Goal: Task Accomplishment & Management: Complete application form

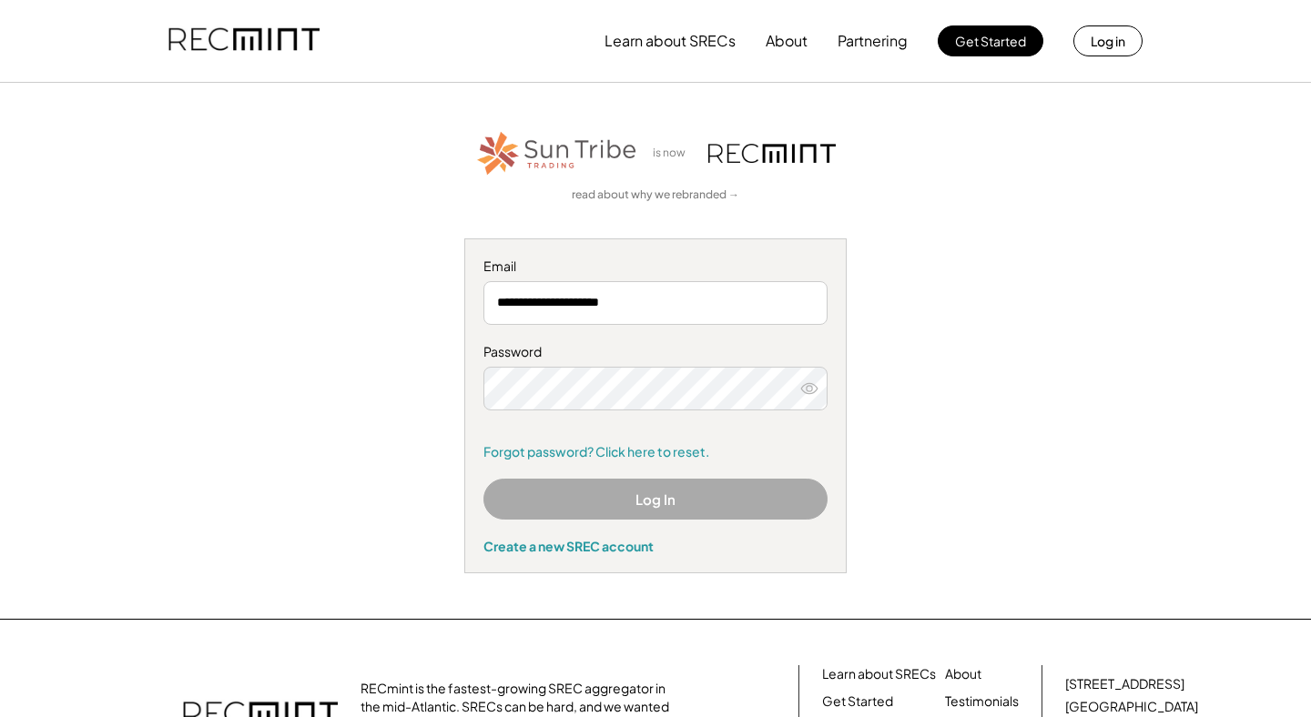
click at [612, 502] on button "Log In" at bounding box center [655, 499] width 344 height 41
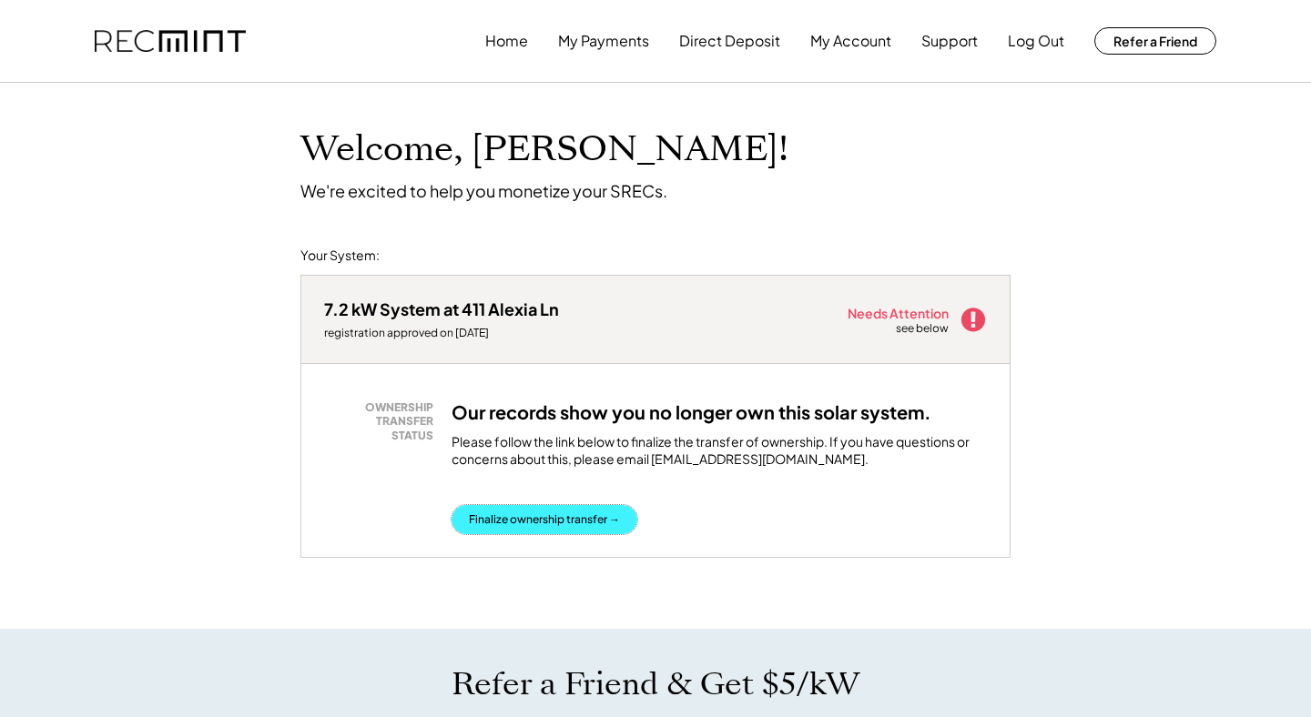
click at [508, 521] on button "Finalize ownership transfer →" at bounding box center [544, 519] width 186 height 29
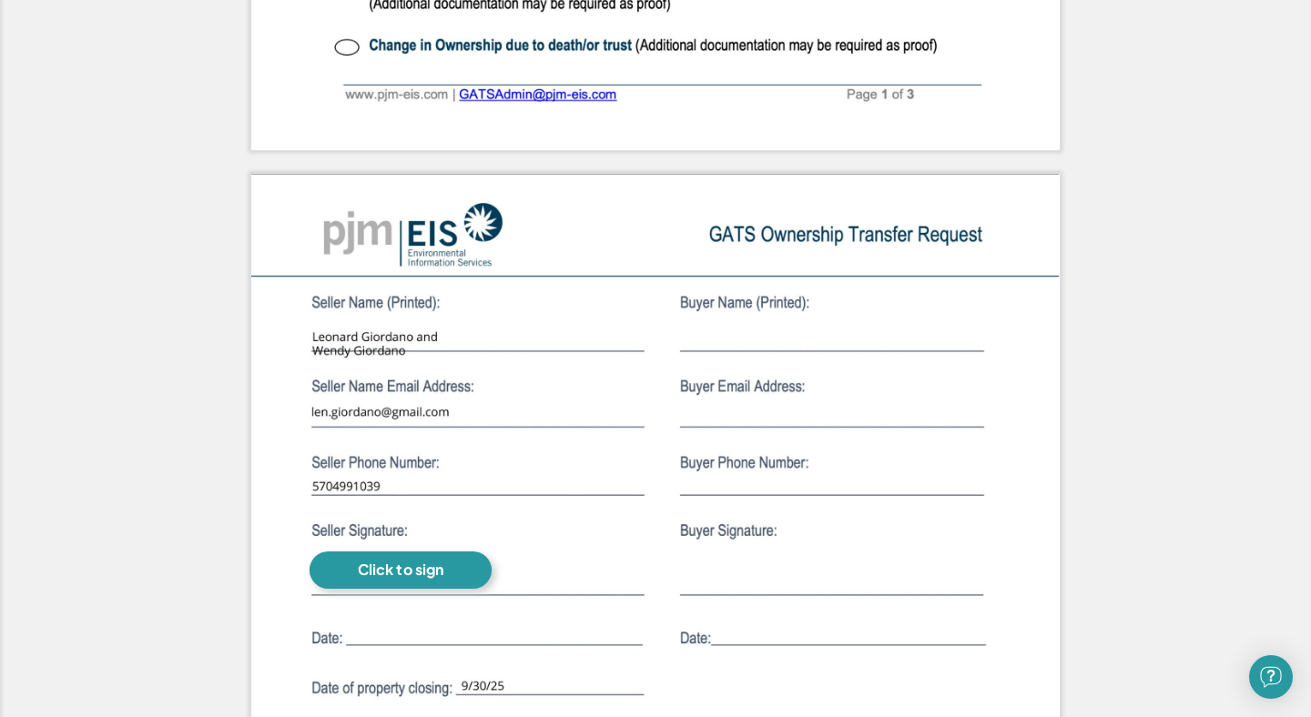
scroll to position [1185, 0]
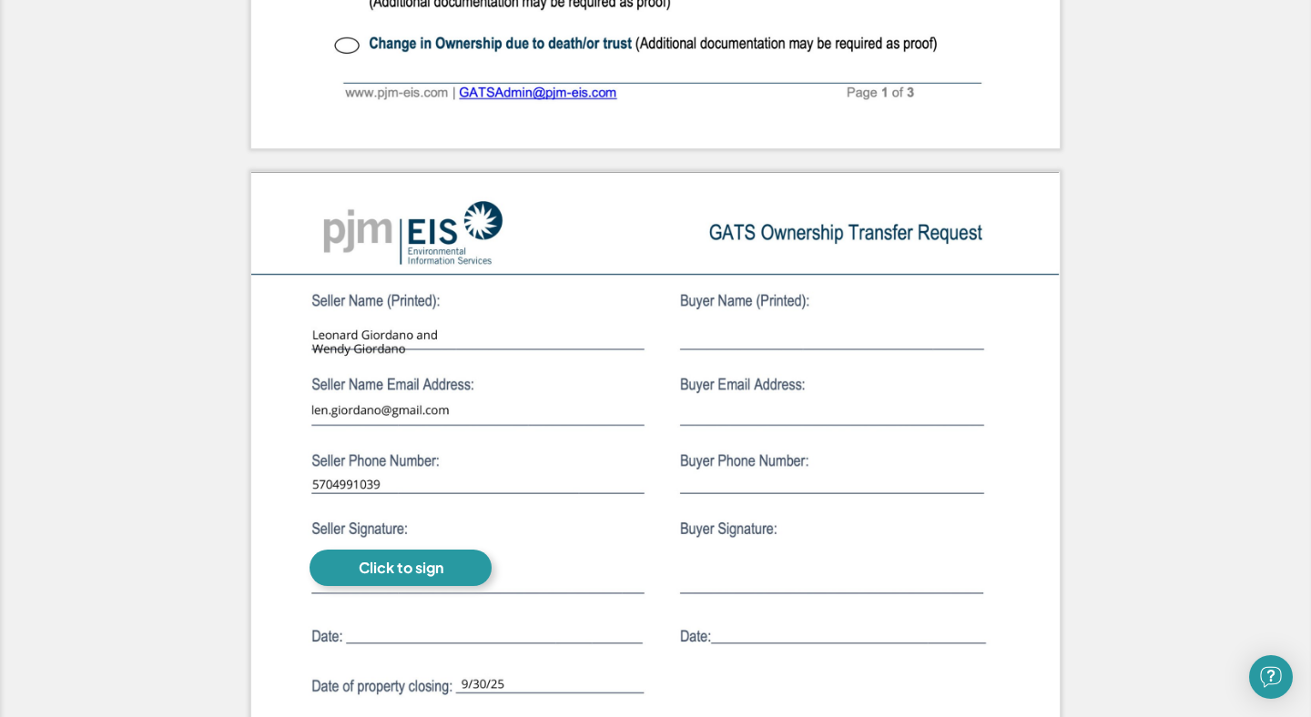
click at [734, 331] on img at bounding box center [655, 695] width 808 height 1046
click at [734, 335] on img at bounding box center [655, 695] width 808 height 1046
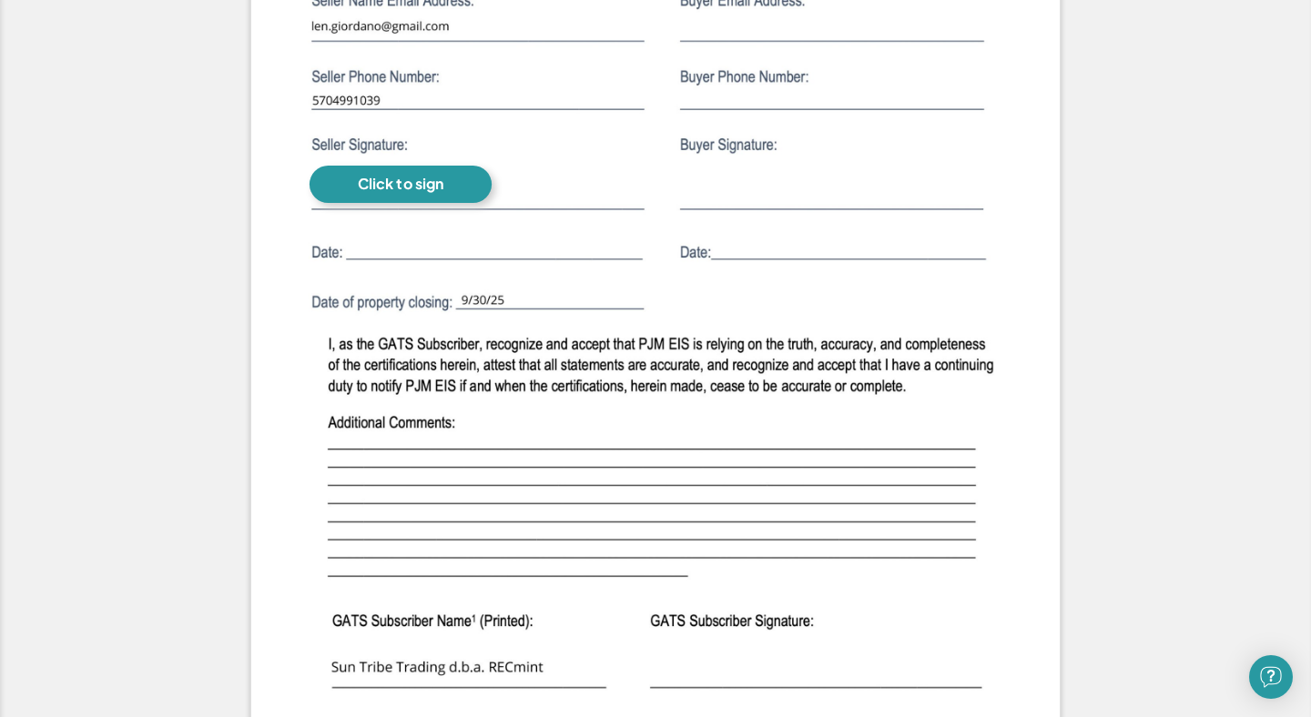
scroll to position [1743, 0]
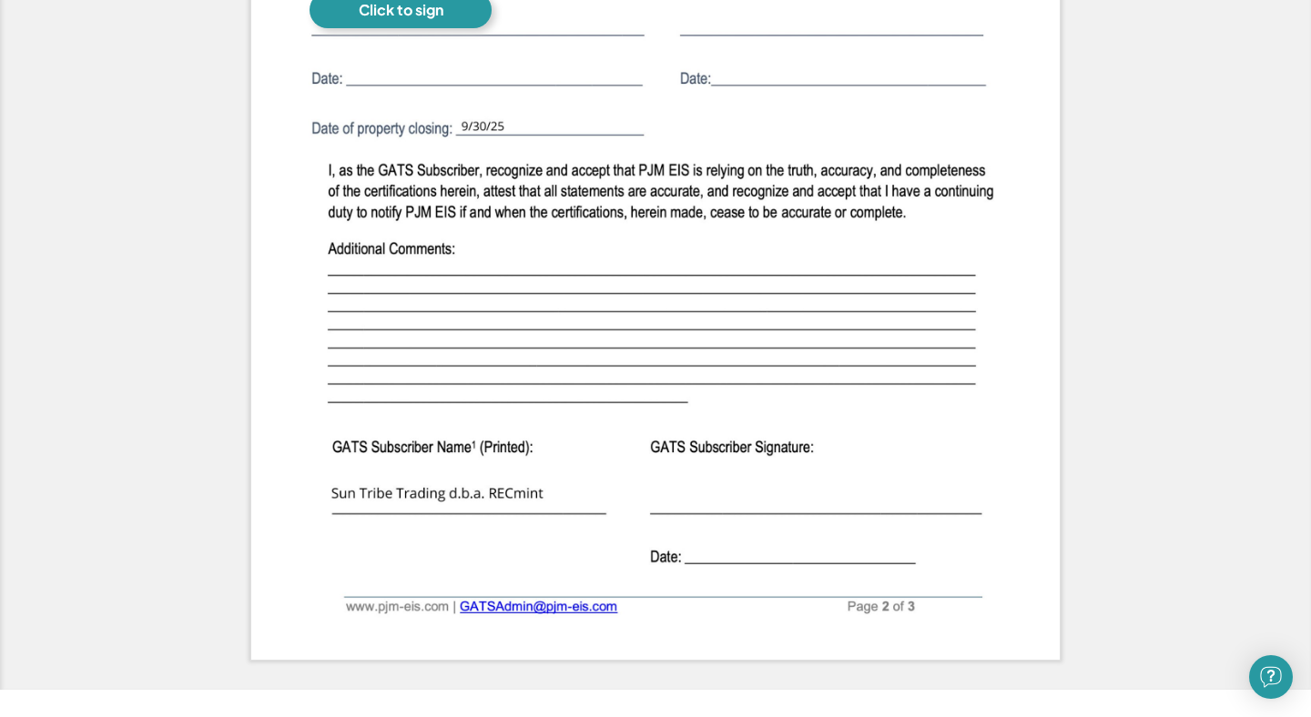
click at [722, 553] on img at bounding box center [655, 137] width 808 height 1046
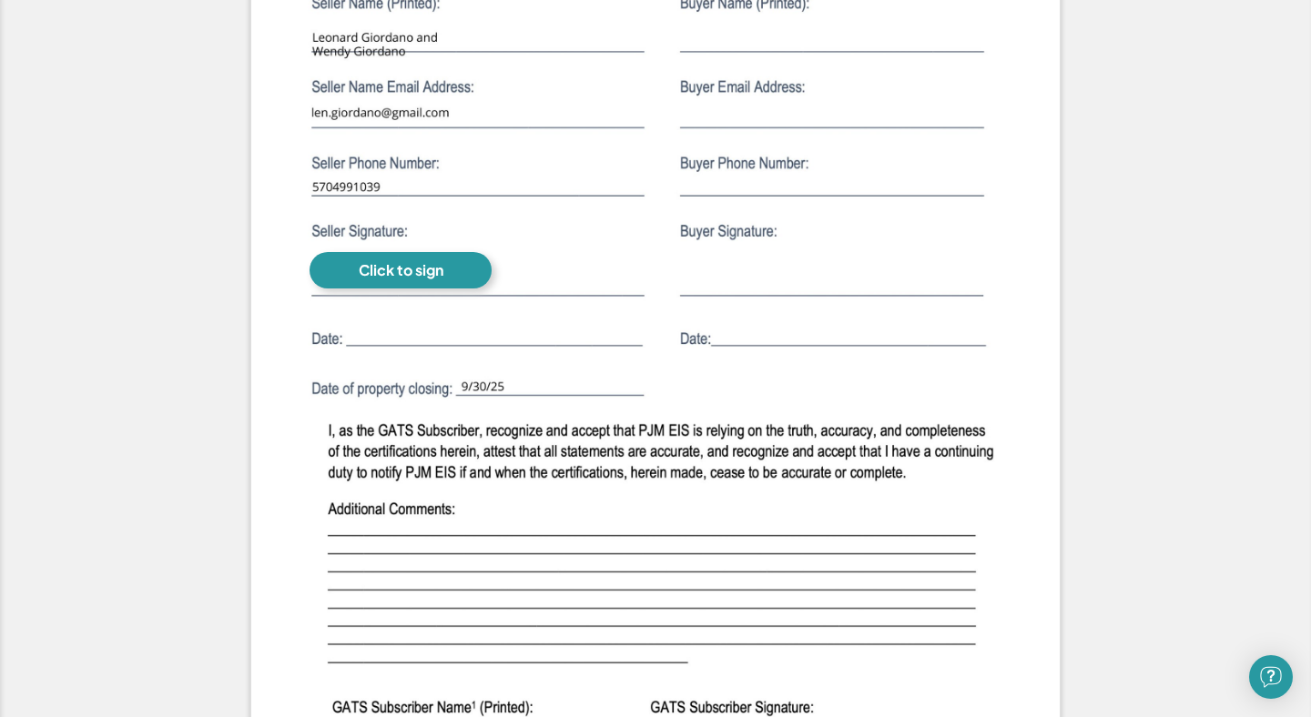
scroll to position [1481, 0]
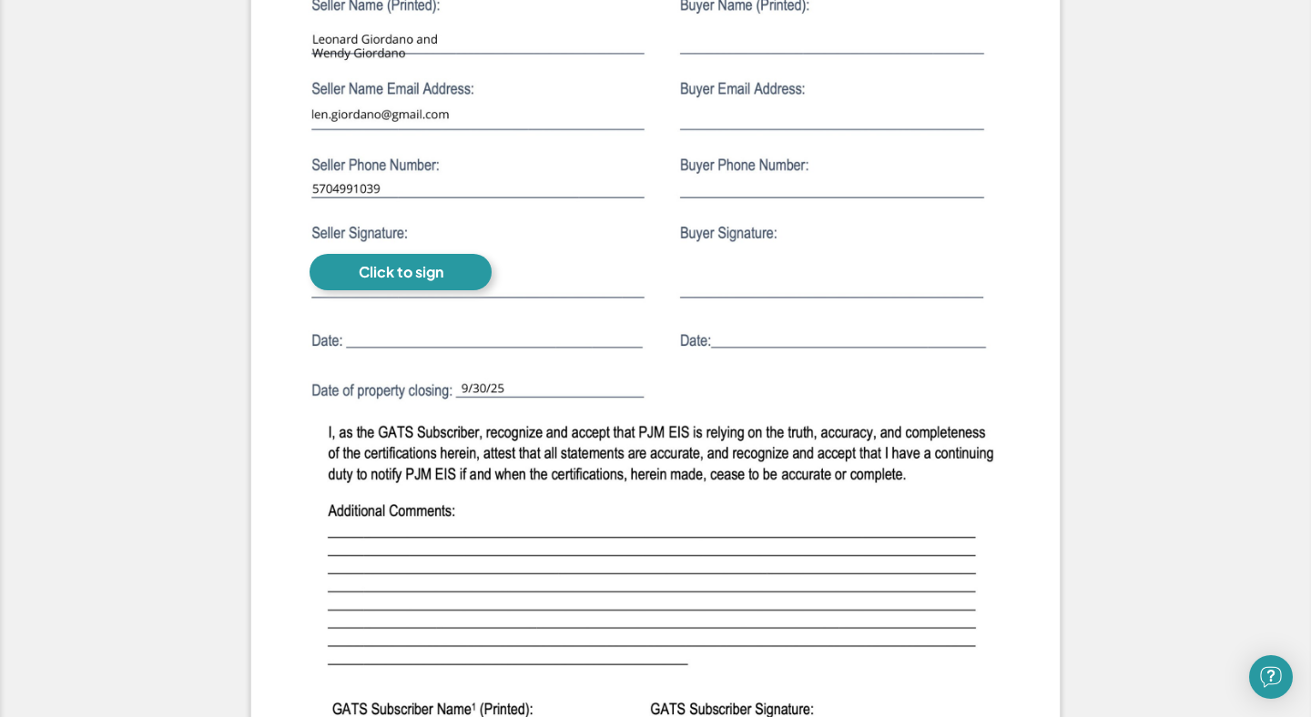
click at [379, 270] on div "Click to sign" at bounding box center [401, 272] width 85 height 19
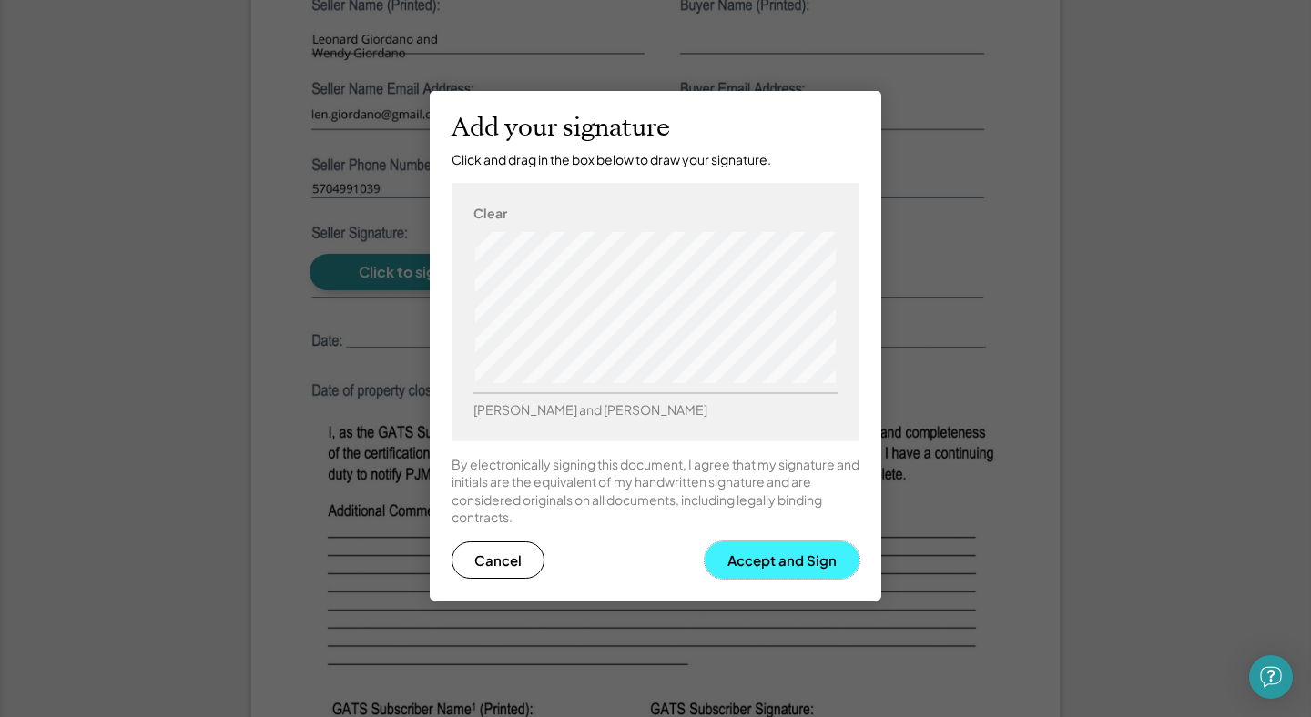
click at [768, 563] on button "Accept and Sign" at bounding box center [781, 560] width 155 height 37
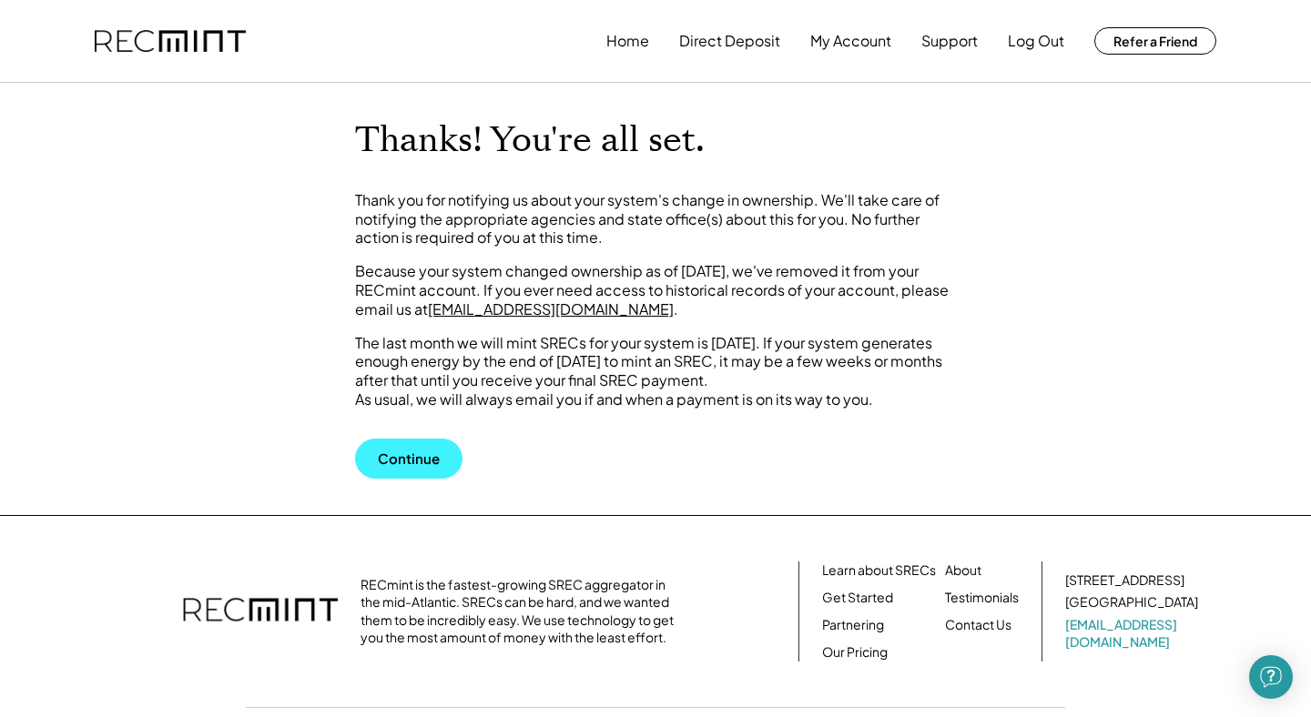
click at [410, 476] on button "Continue" at bounding box center [408, 459] width 107 height 40
